Goal: Task Accomplishment & Management: Use online tool/utility

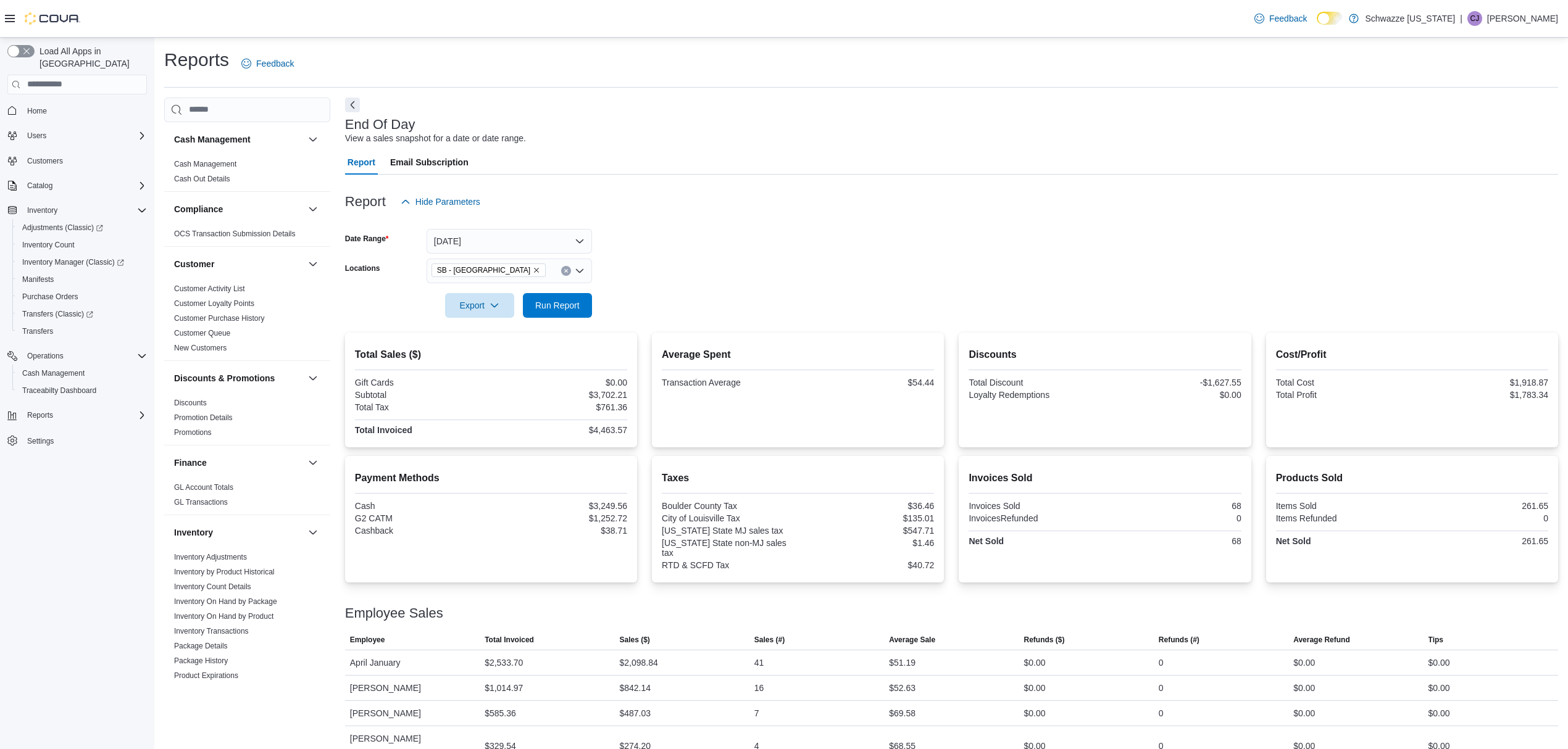
scroll to position [3, 0]
click at [557, 300] on span "Run Report" at bounding box center [558, 302] width 45 height 13
click at [559, 238] on button "[DATE]" at bounding box center [509, 238] width 165 height 24
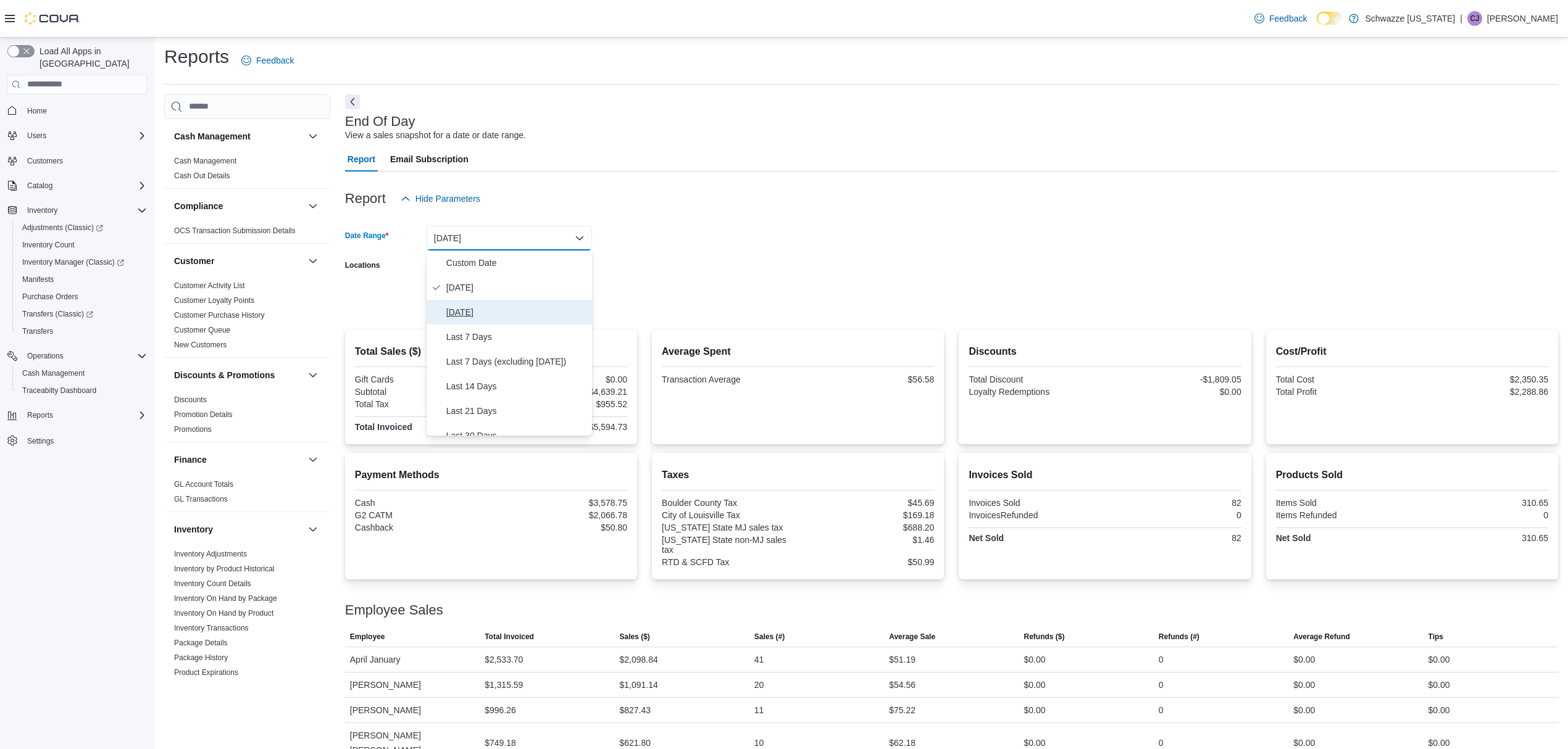
click at [516, 314] on span "[DATE]" at bounding box center [516, 312] width 141 height 15
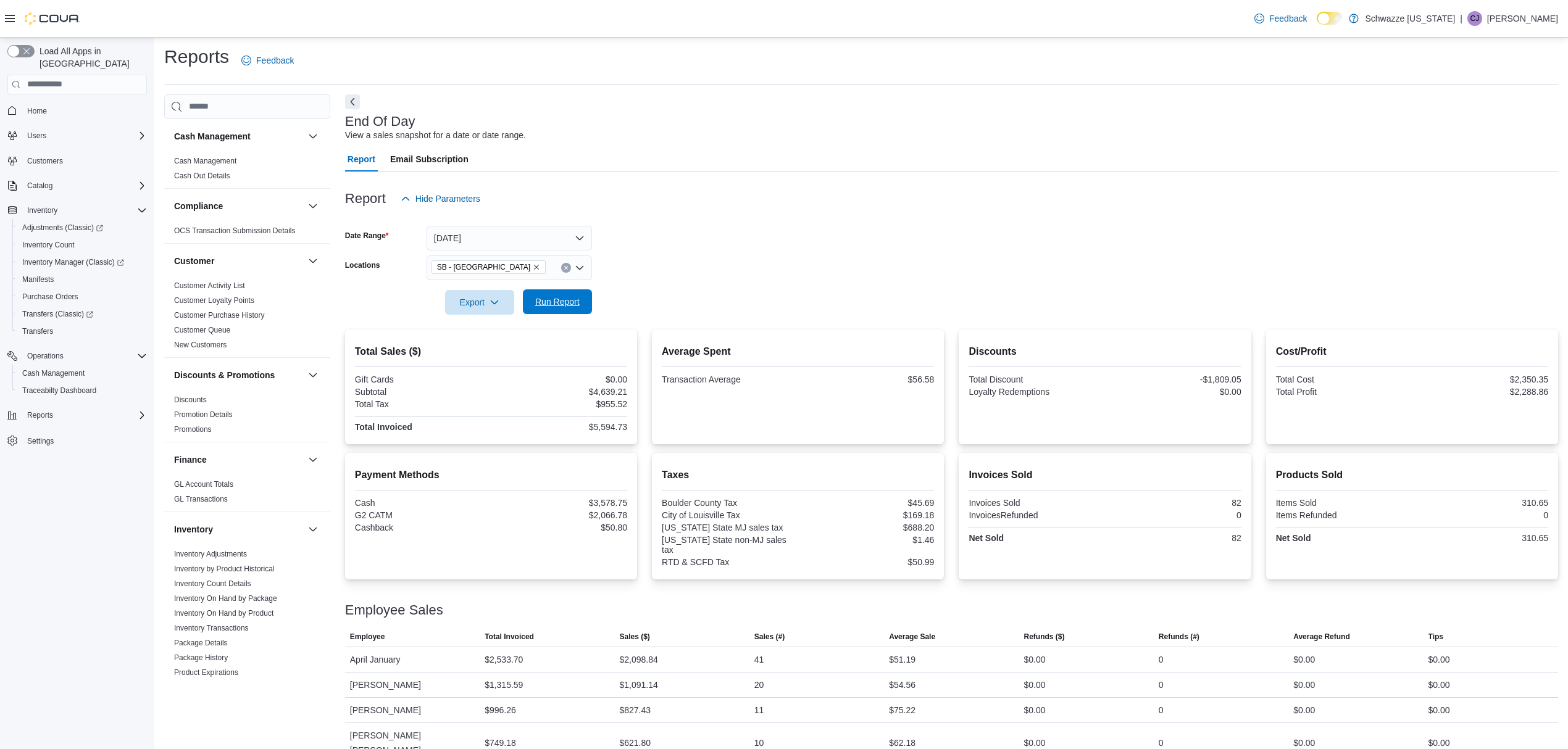
click at [576, 295] on span "Run Report" at bounding box center [558, 301] width 55 height 24
click at [556, 239] on button "[DATE]" at bounding box center [509, 238] width 165 height 24
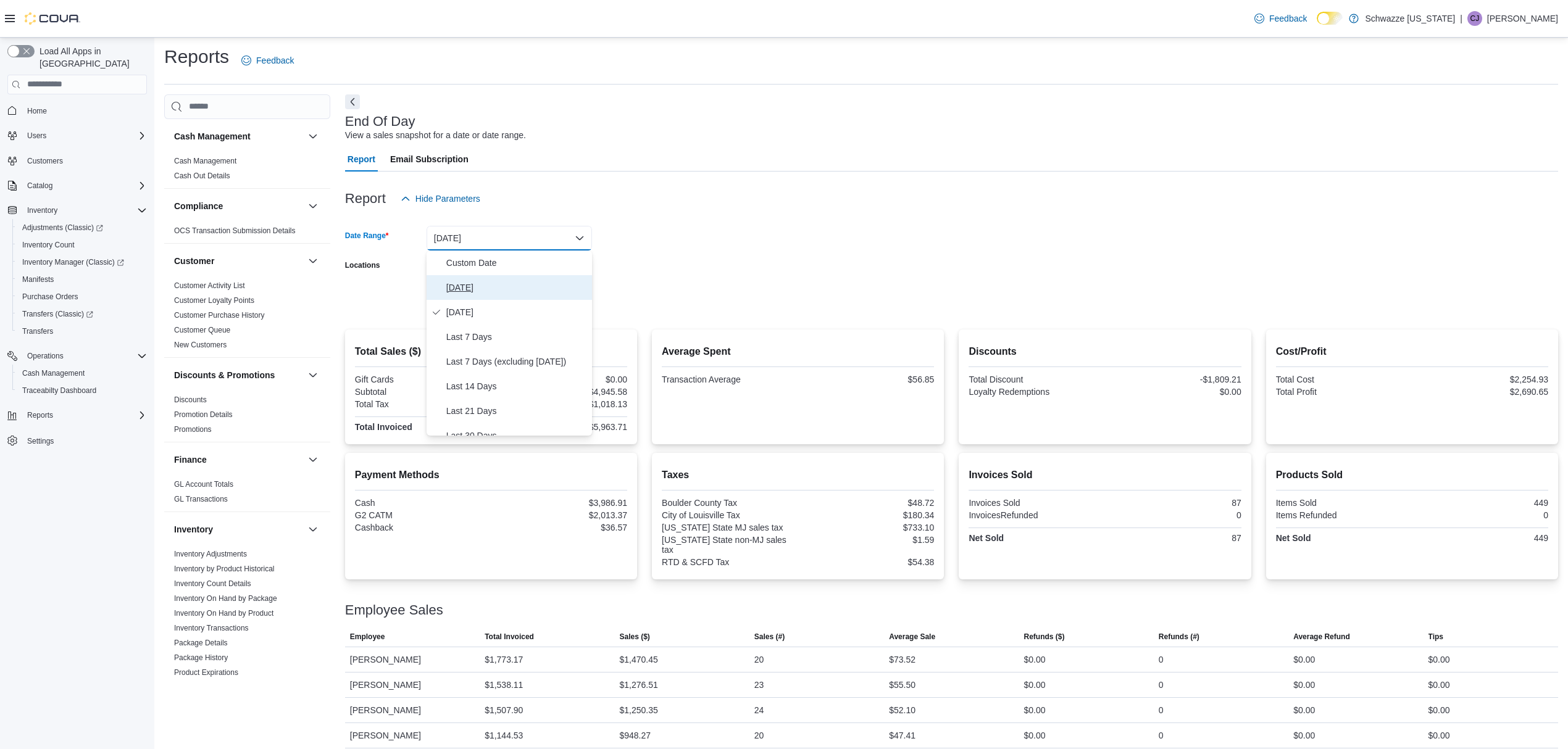
click at [570, 280] on span "[DATE]" at bounding box center [516, 287] width 141 height 15
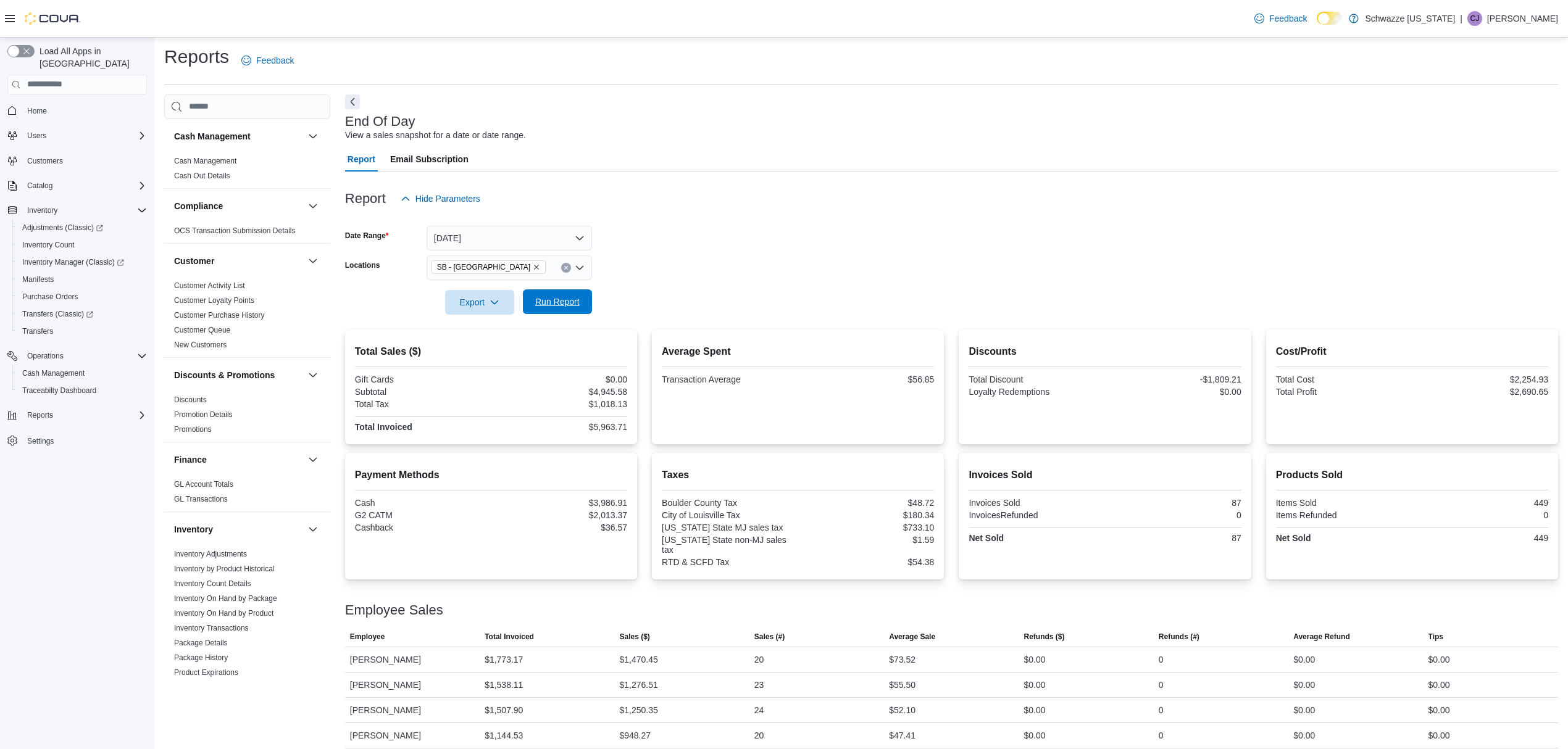
click at [572, 294] on span "Run Report" at bounding box center [558, 301] width 55 height 24
click at [586, 297] on button "Run Report" at bounding box center [557, 301] width 69 height 24
click at [517, 266] on div "SB - [GEOGRAPHIC_DATA]" at bounding box center [509, 267] width 165 height 24
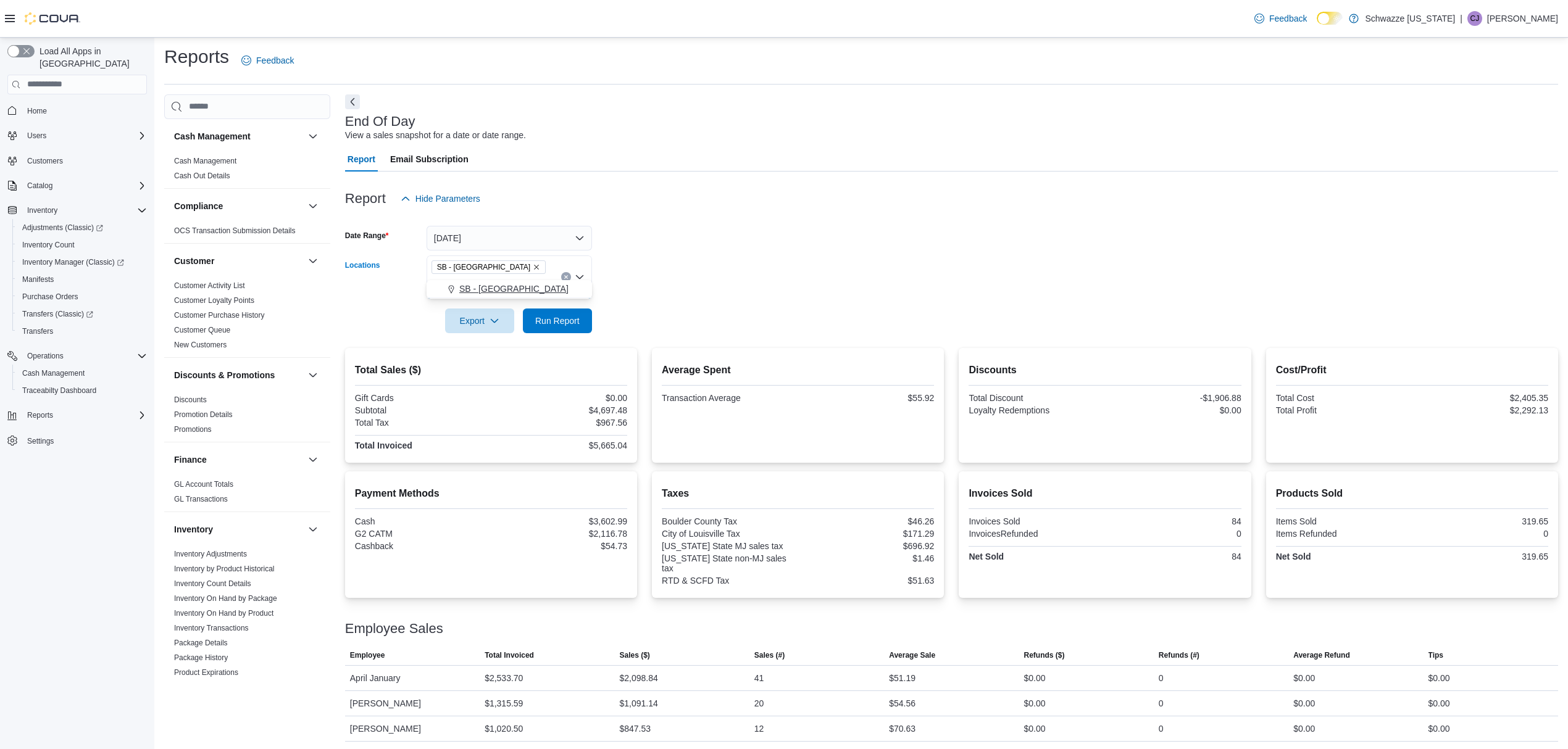
type input "***"
click at [518, 290] on div "SB - [GEOGRAPHIC_DATA]" at bounding box center [509, 289] width 150 height 13
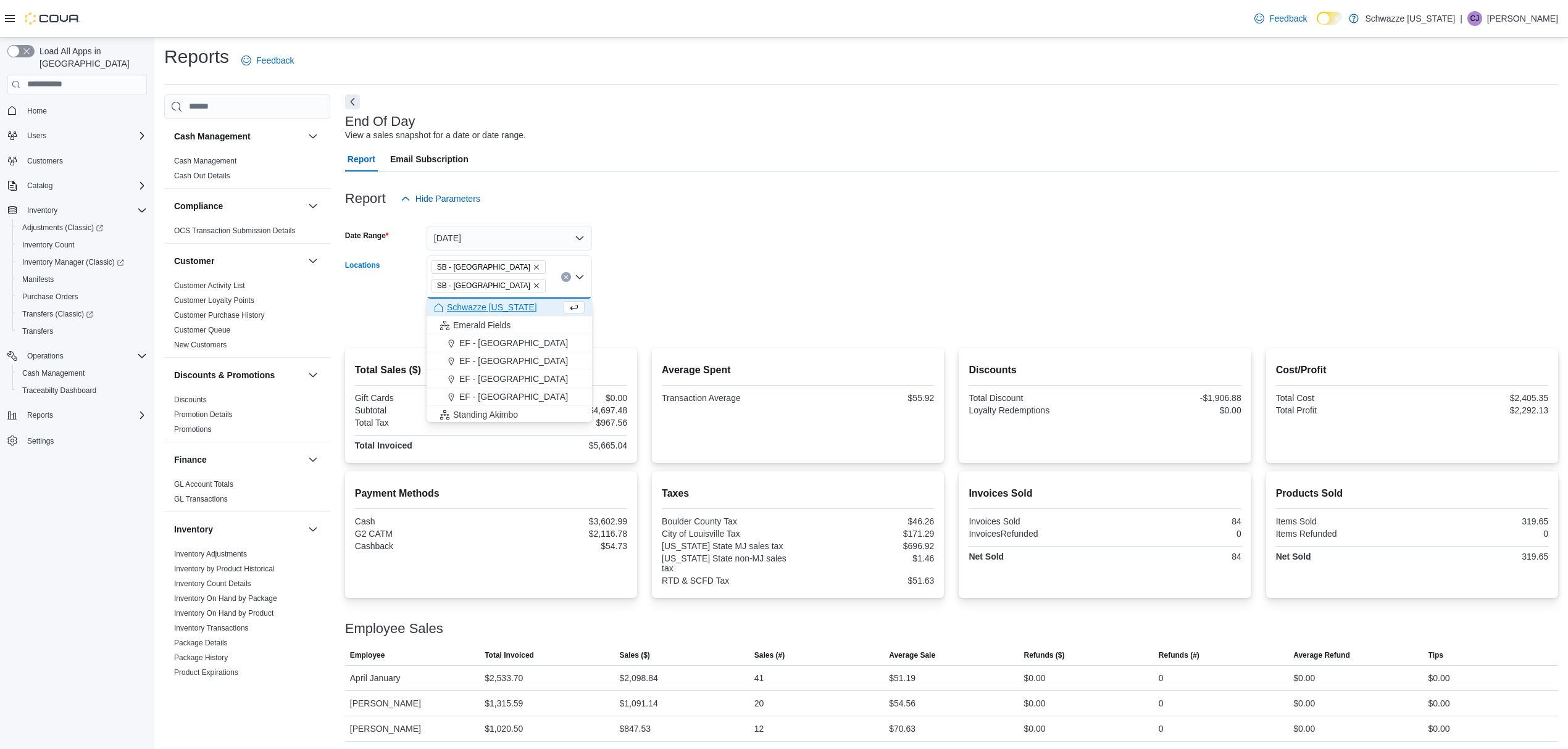
click at [731, 324] on form "Date Range [DATE] Locations SB - [GEOGRAPHIC_DATA] SB - [GEOGRAPHIC_DATA] Combo…" at bounding box center [952, 272] width 1213 height 122
click at [534, 285] on icon "Remove SB - Louisville from selection in this group" at bounding box center [536, 285] width 5 height 5
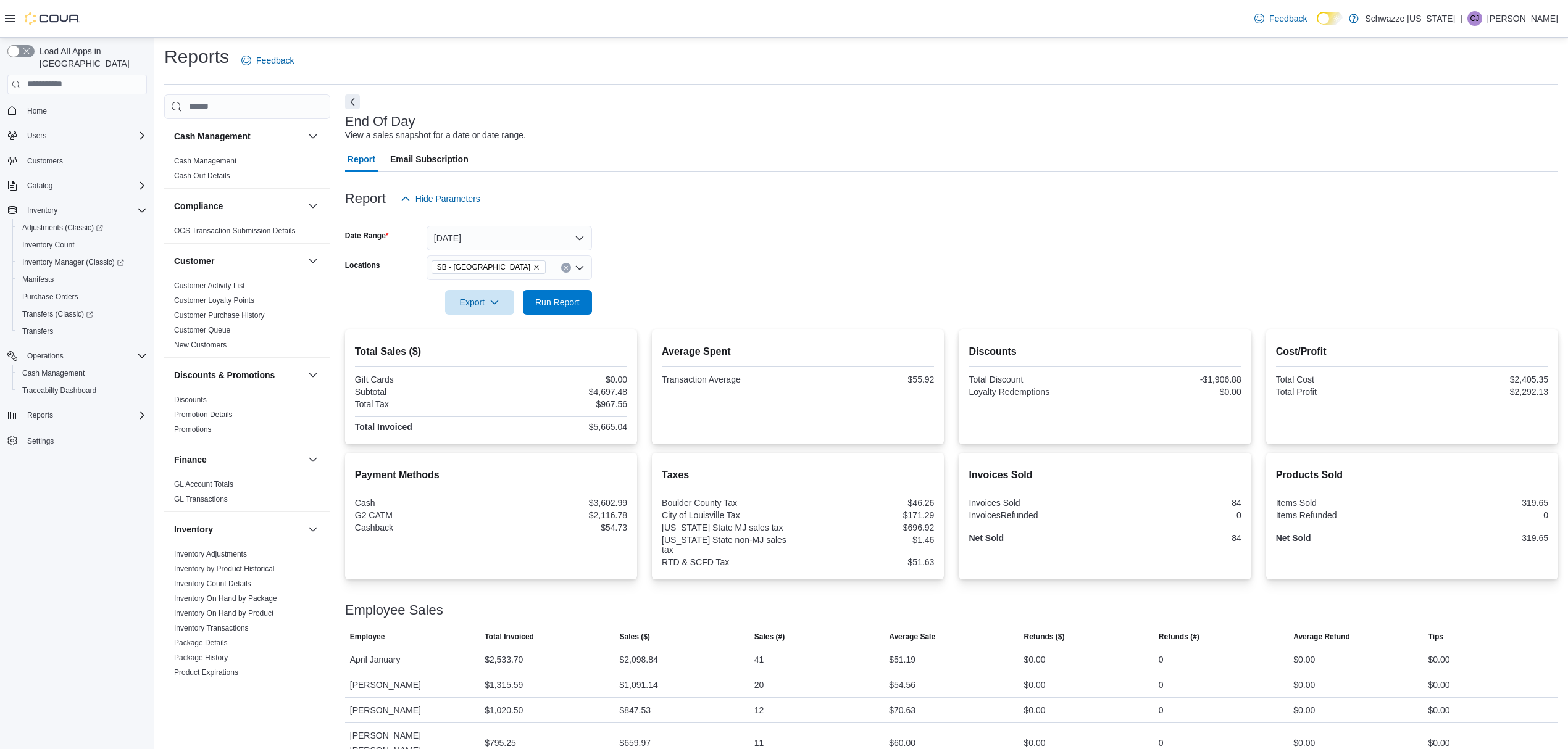
click at [853, 324] on div at bounding box center [952, 322] width 1213 height 15
click at [558, 301] on span "Run Report" at bounding box center [558, 302] width 45 height 13
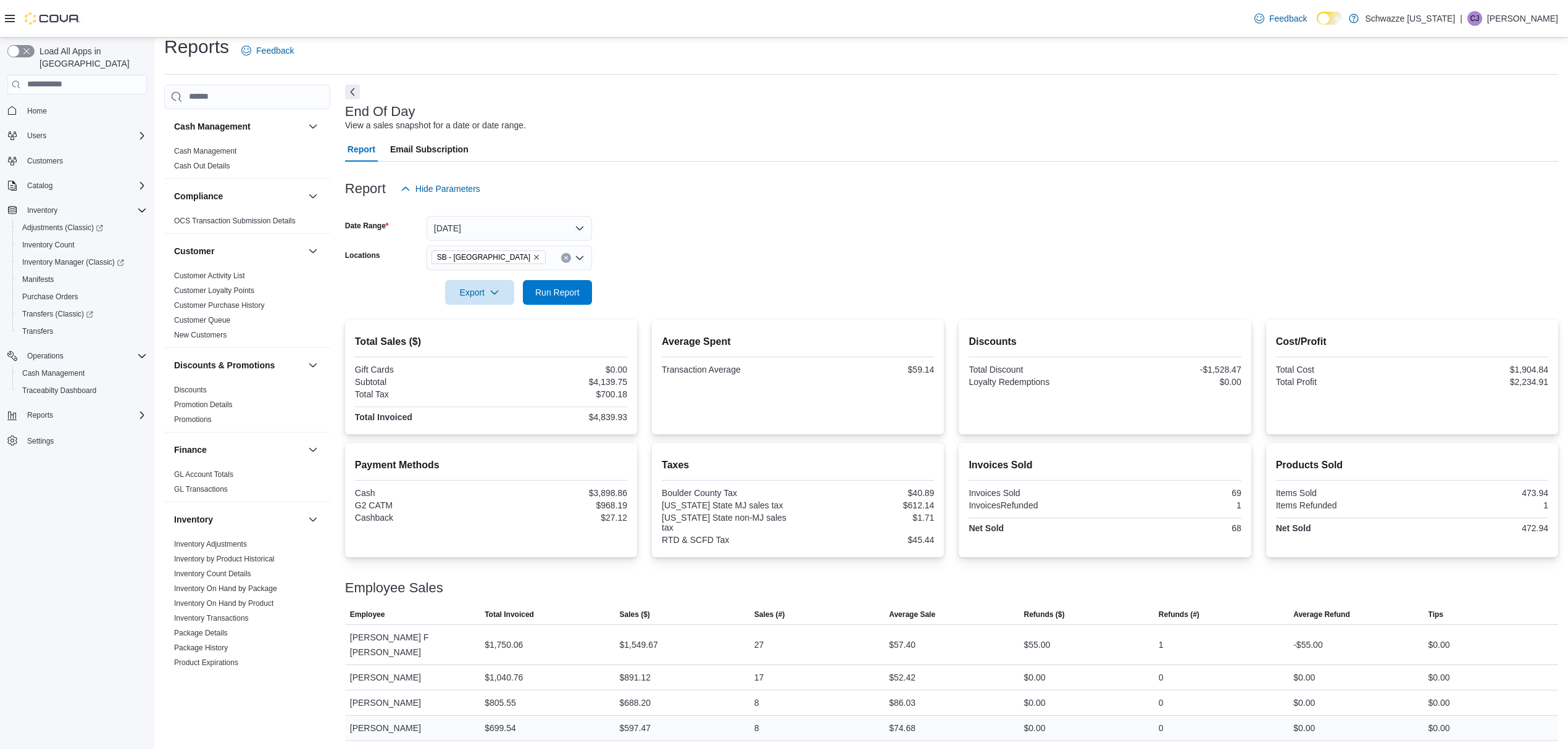
scroll to position [16, 0]
click at [554, 231] on button "[DATE]" at bounding box center [509, 224] width 165 height 24
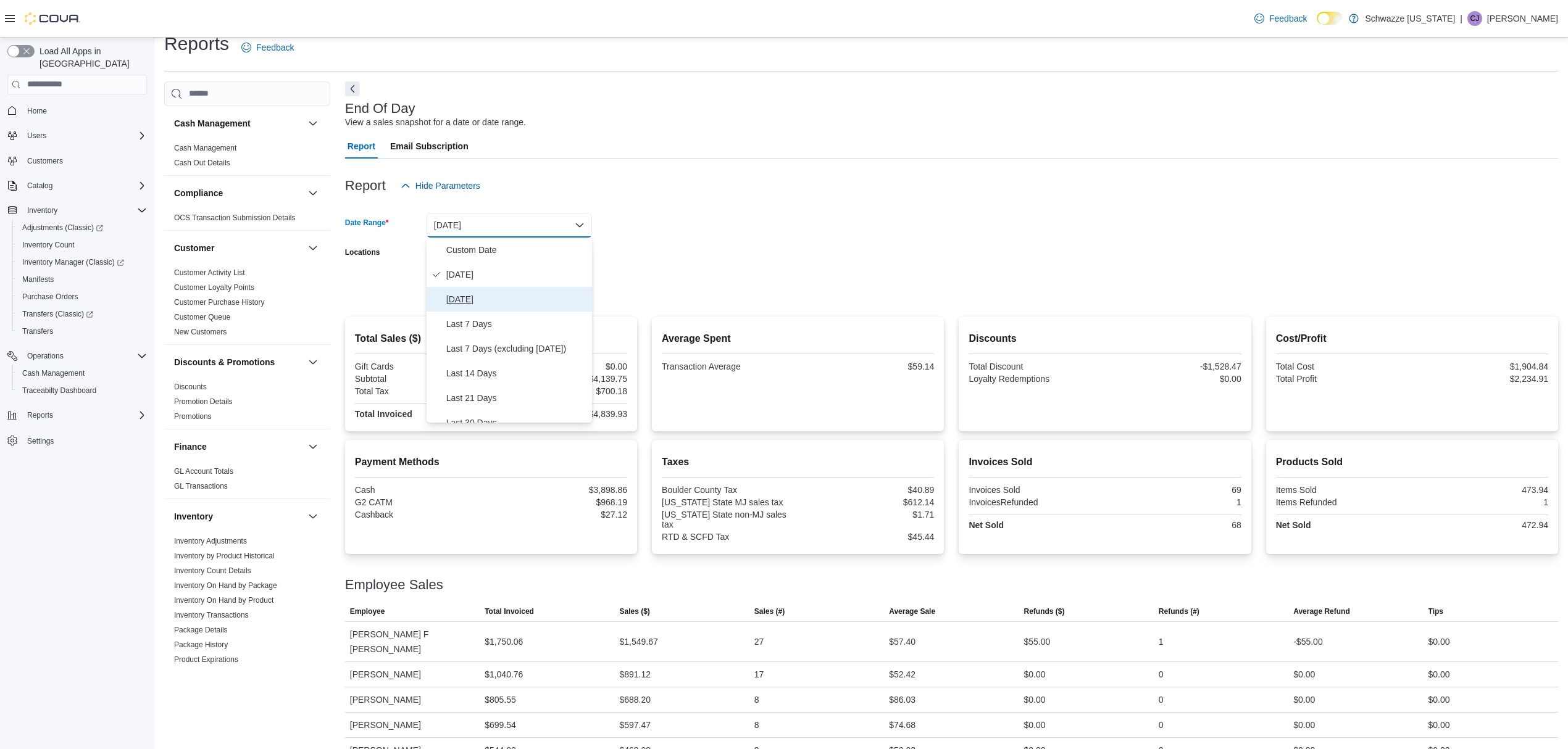
click at [551, 307] on button "[DATE]" at bounding box center [509, 299] width 165 height 24
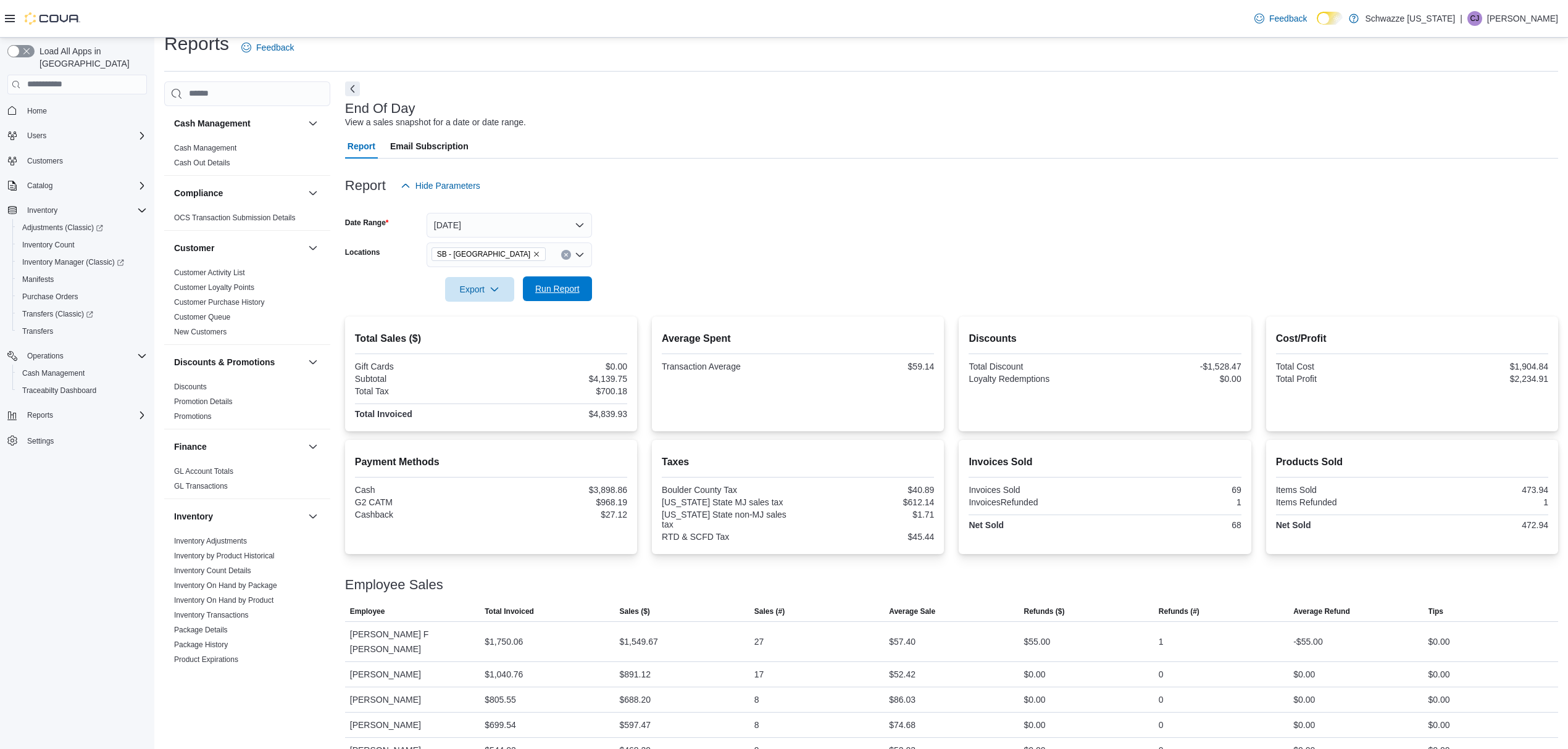
click at [565, 287] on span "Run Report" at bounding box center [558, 289] width 45 height 13
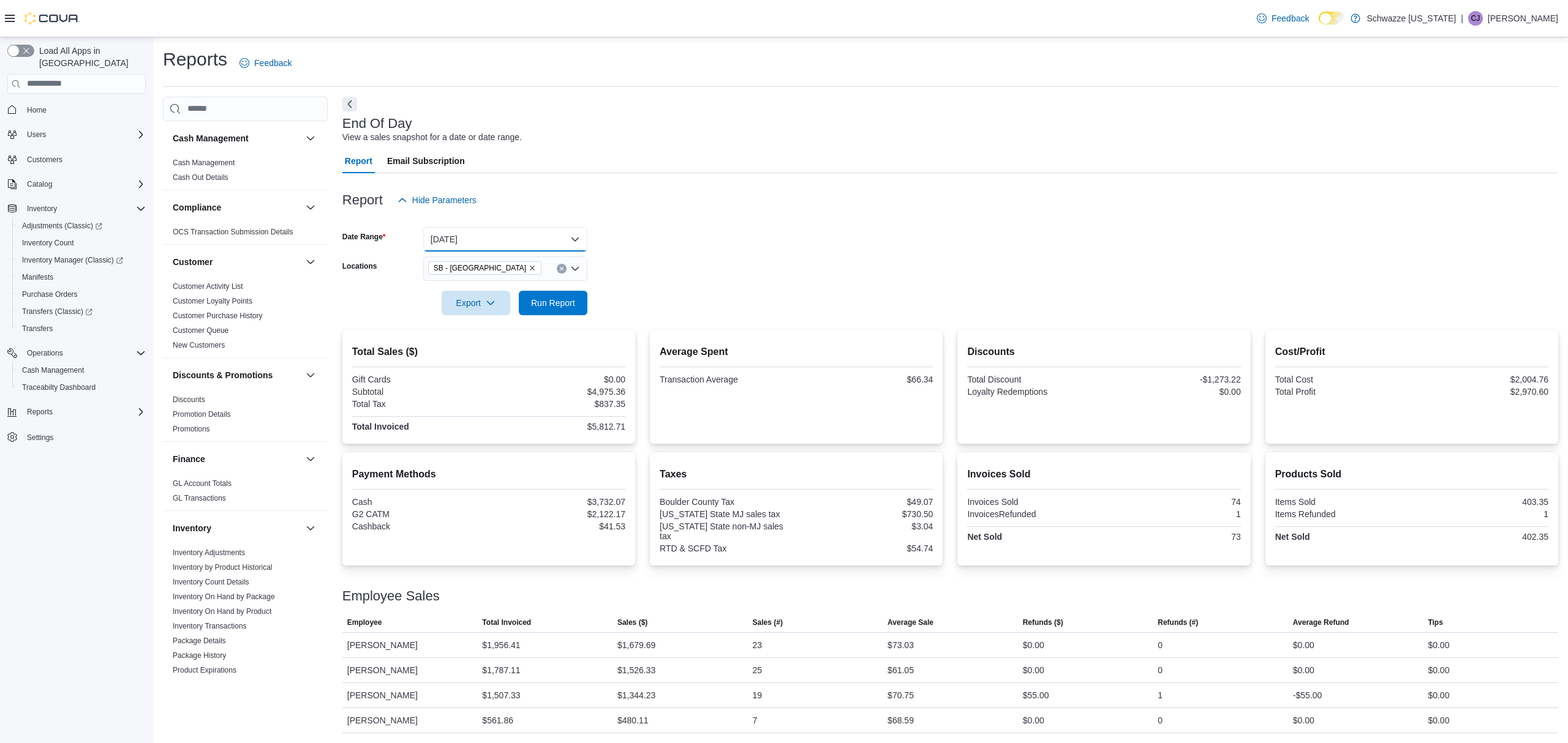
click at [538, 233] on button "[DATE]" at bounding box center [505, 239] width 164 height 24
click at [537, 285] on span "[DATE]" at bounding box center [512, 288] width 140 height 15
click at [511, 262] on div "SB - [GEOGRAPHIC_DATA]" at bounding box center [505, 268] width 164 height 24
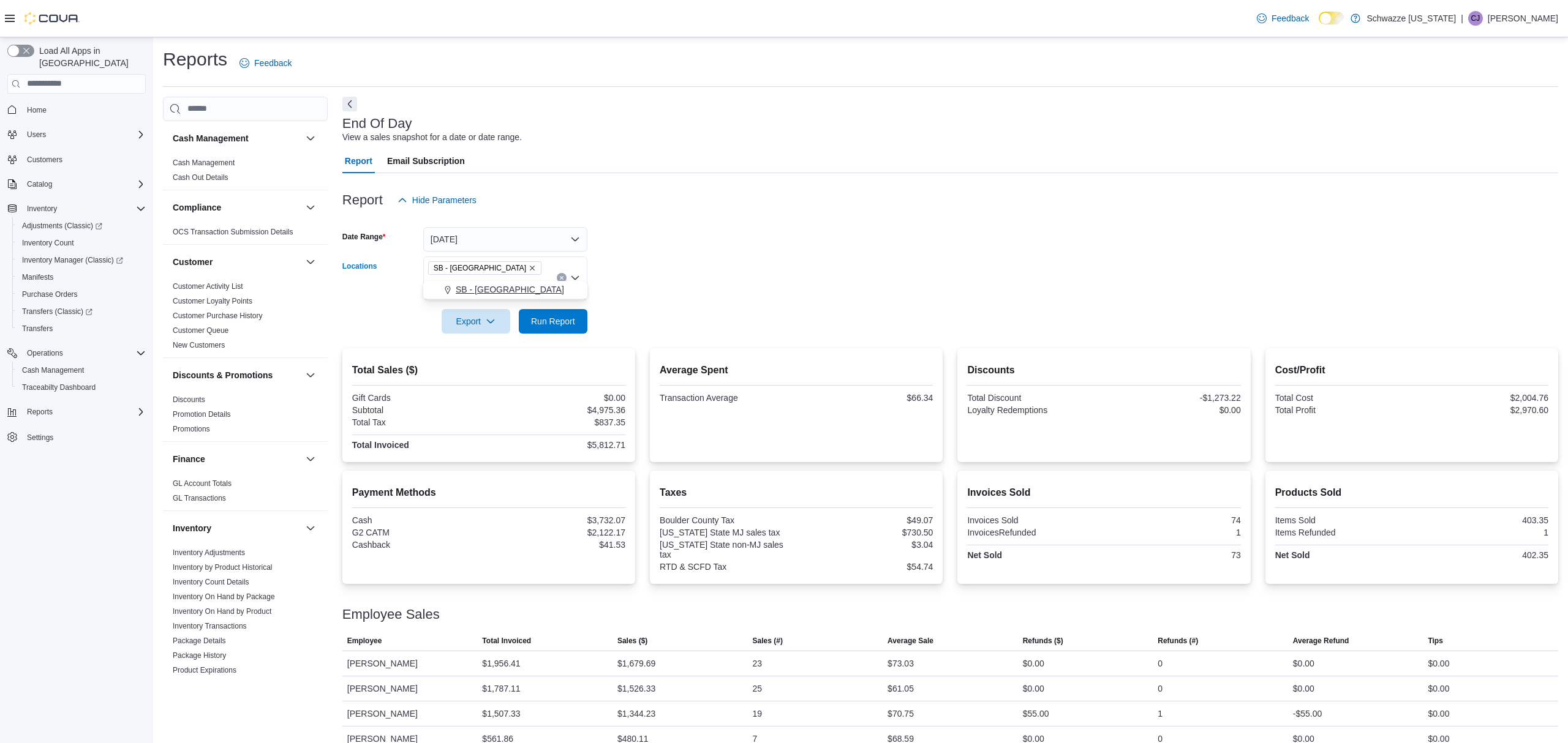
type input "***"
click at [525, 293] on div "SB - [GEOGRAPHIC_DATA]" at bounding box center [505, 290] width 149 height 12
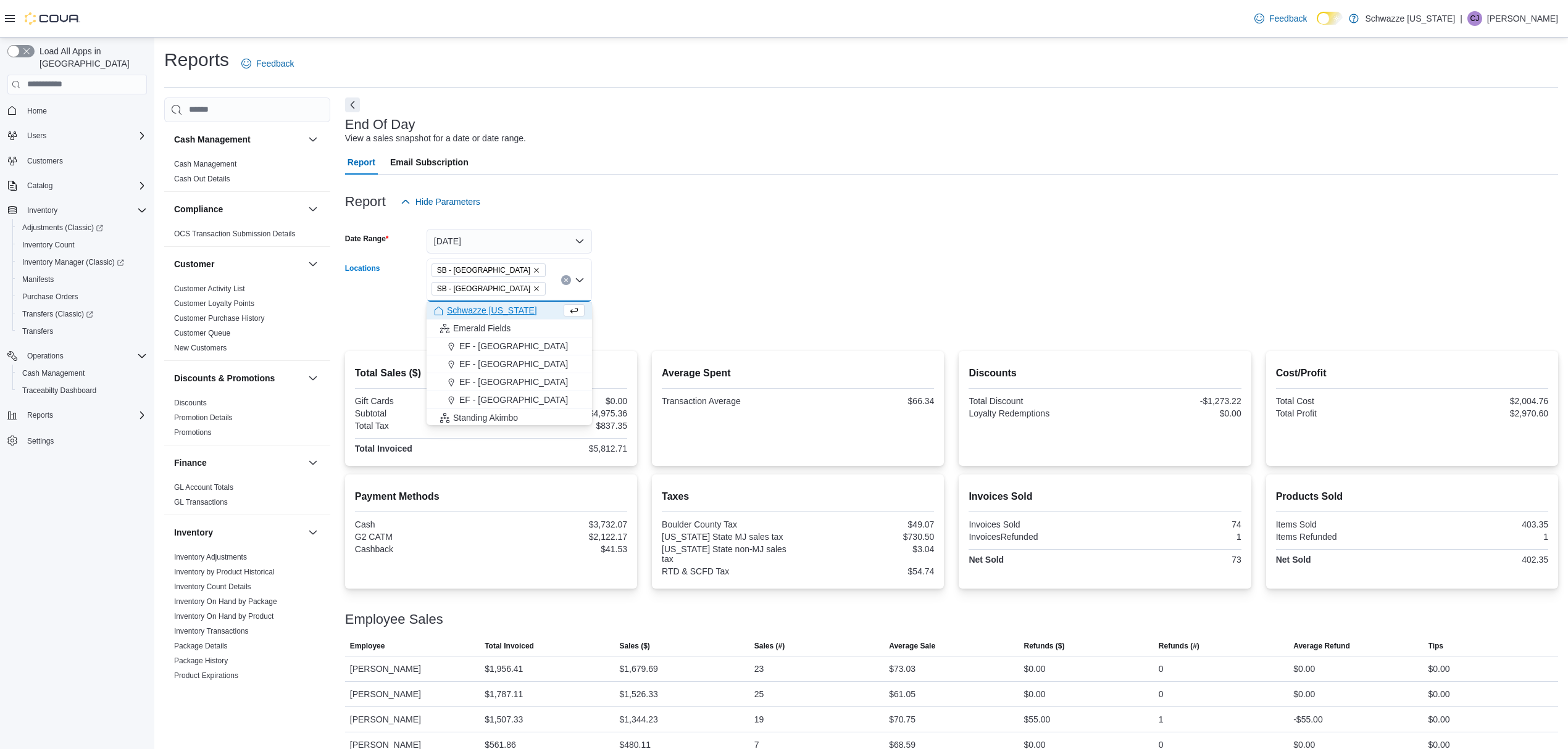
click at [533, 269] on icon "Remove SB - Longmont from selection in this group" at bounding box center [537, 270] width 8 height 8
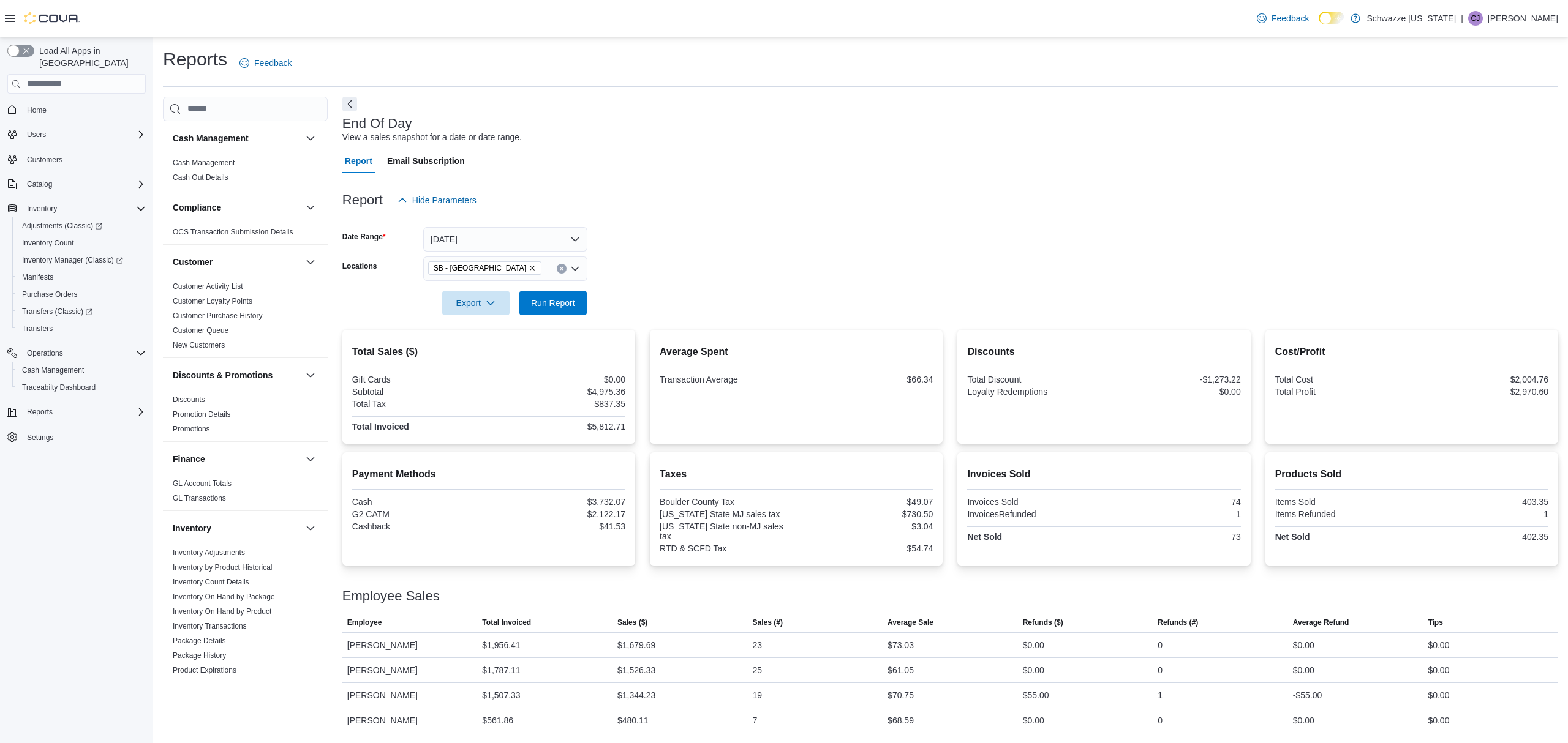
click at [786, 250] on form "Date Range [DATE] Locations SB - [GEOGRAPHIC_DATA] Export Run Report" at bounding box center [950, 264] width 1216 height 103
click at [575, 306] on span "Run Report" at bounding box center [553, 302] width 54 height 24
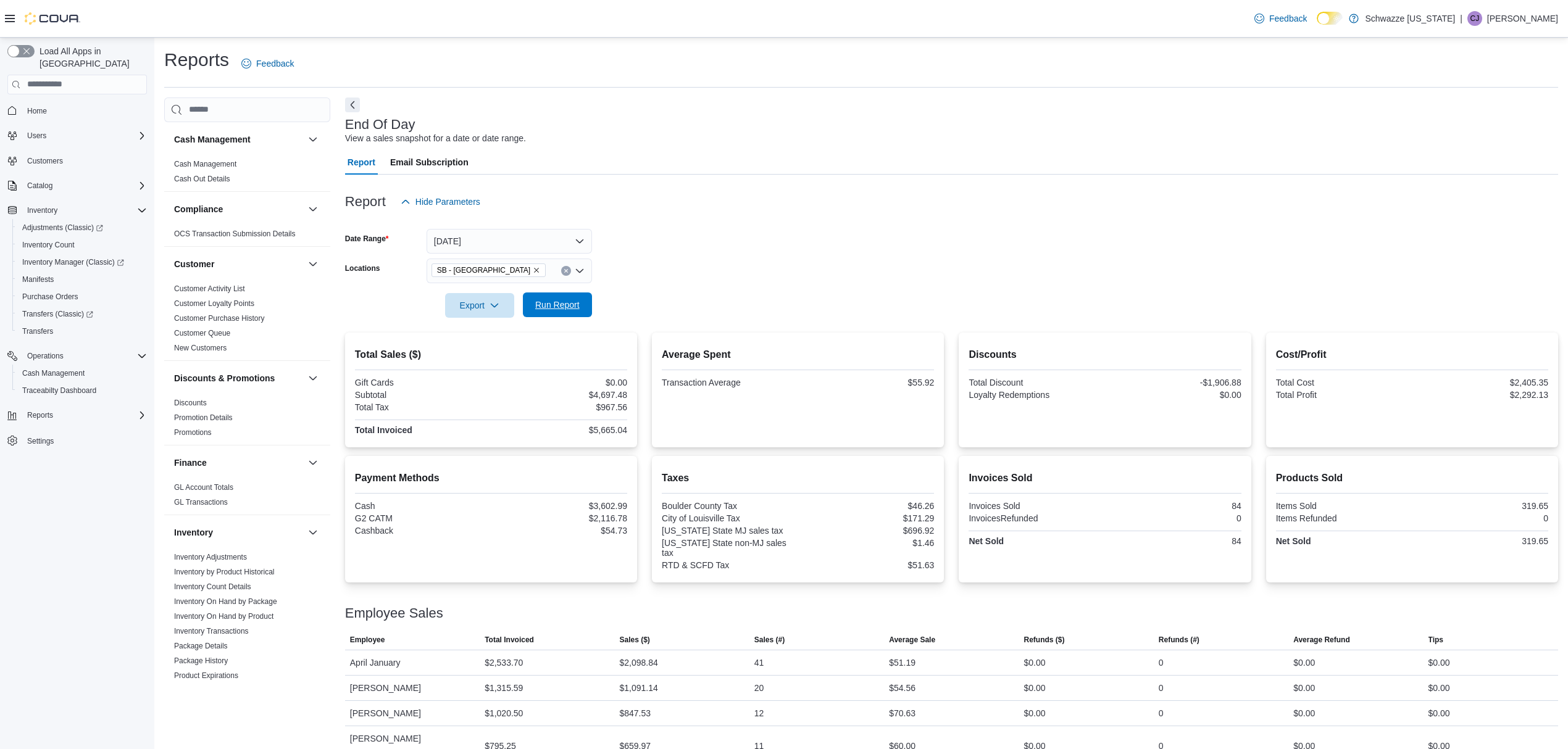
click at [575, 305] on span "Run Report" at bounding box center [558, 305] width 45 height 13
click at [565, 301] on span "Run Report" at bounding box center [558, 305] width 45 height 13
